Goal: Download file/media

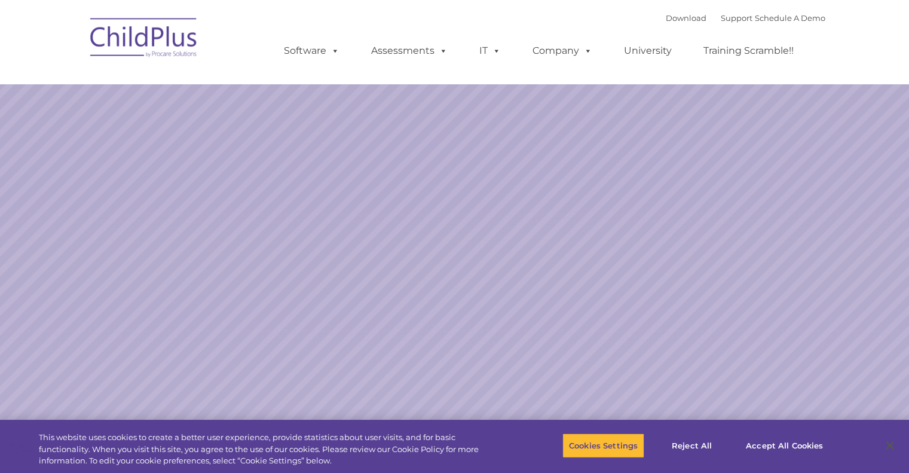
select select "MEDIUM"
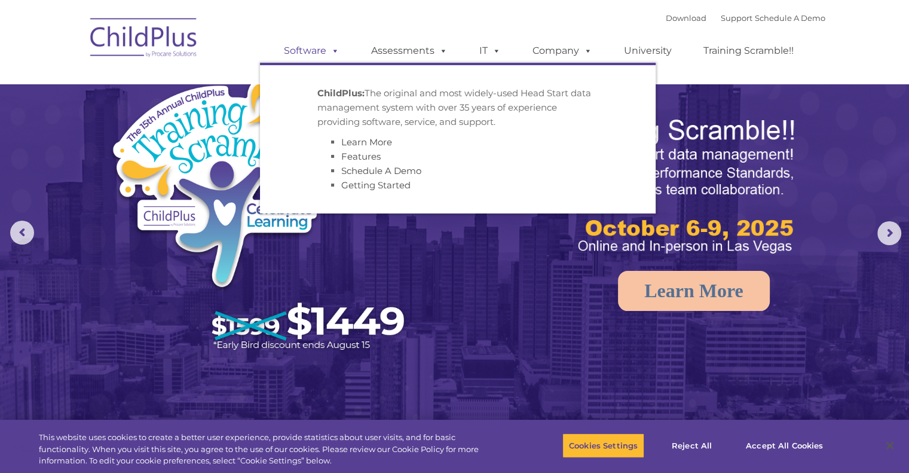
click at [316, 59] on link "Software" at bounding box center [311, 51] width 79 height 24
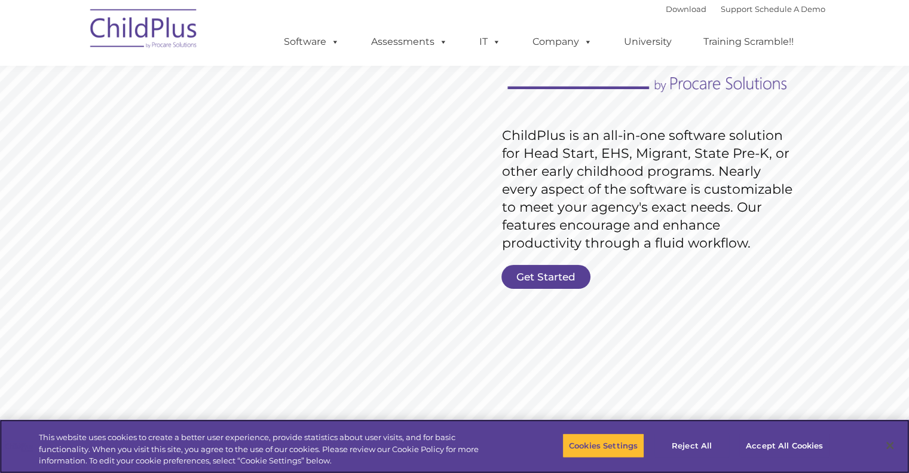
scroll to position [136, 0]
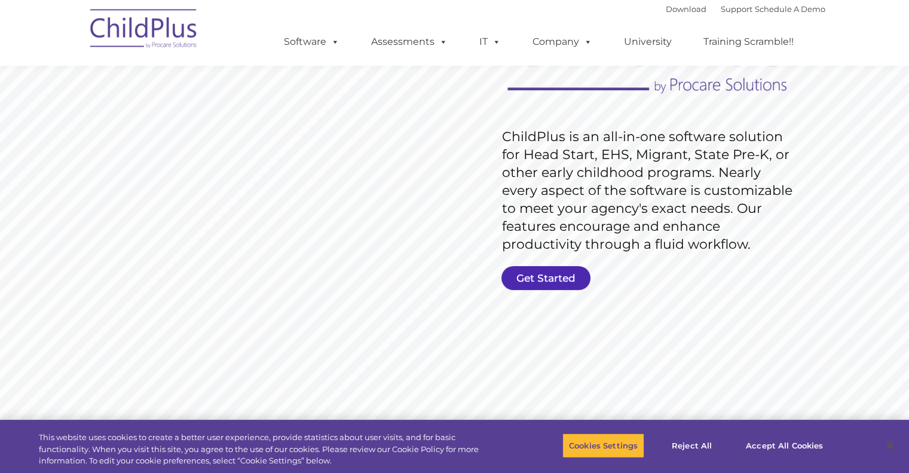
click at [565, 281] on link "Get Started" at bounding box center [545, 278] width 89 height 24
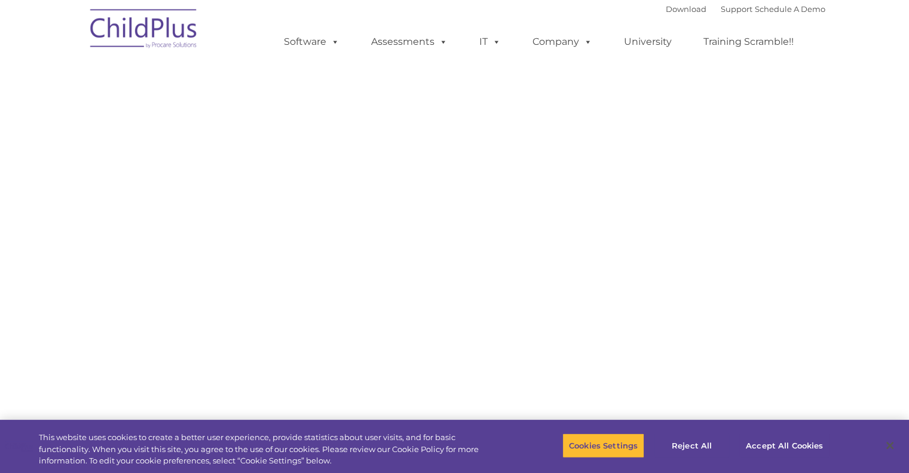
select select "MEDIUM"
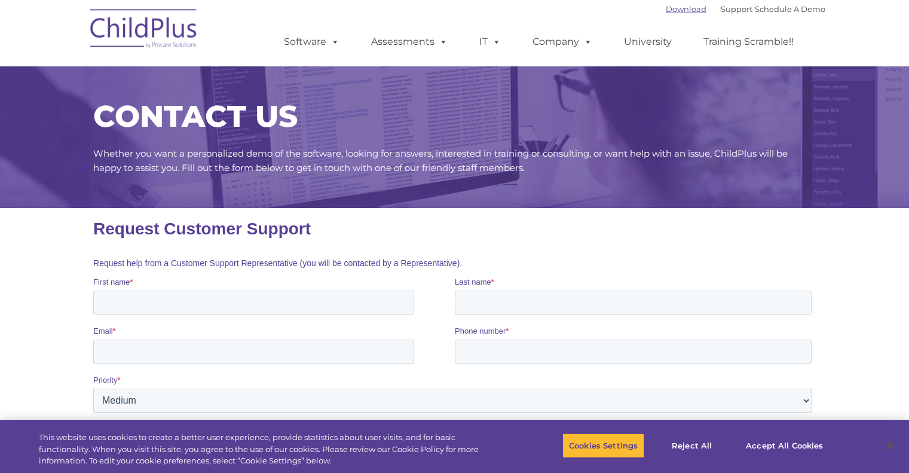
click at [665, 7] on link "Download" at bounding box center [685, 9] width 41 height 10
